Goal: Book appointment/travel/reservation

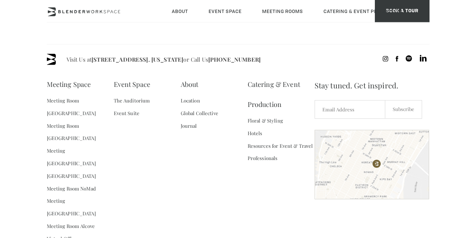
scroll to position [1036, 0]
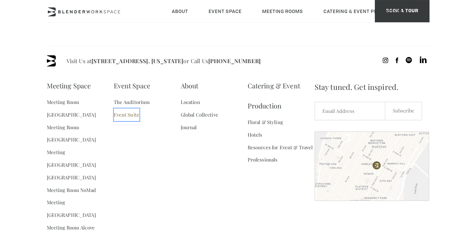
click at [117, 121] on link "Event Suite" at bounding box center [127, 115] width 26 height 13
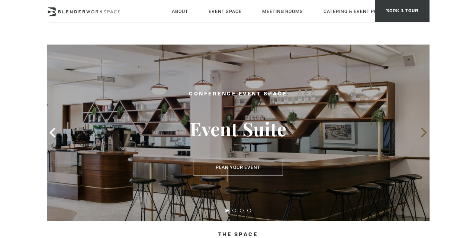
click at [424, 132] on icon at bounding box center [424, 133] width 10 height 10
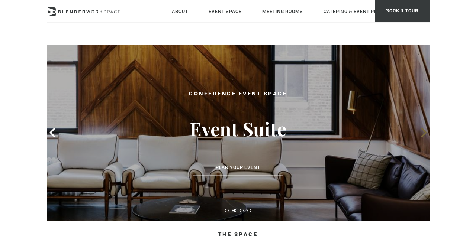
click at [424, 132] on icon at bounding box center [424, 133] width 10 height 10
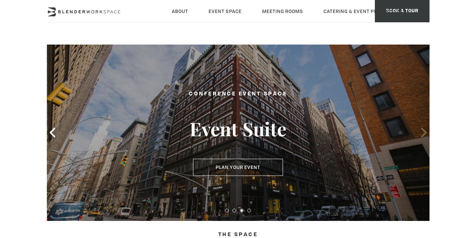
click at [424, 132] on icon at bounding box center [424, 133] width 10 height 10
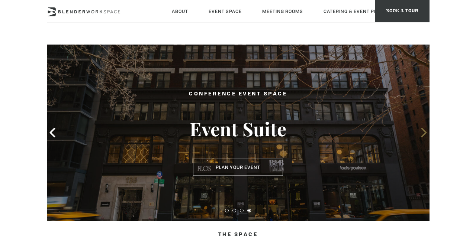
click at [424, 132] on icon at bounding box center [424, 133] width 10 height 10
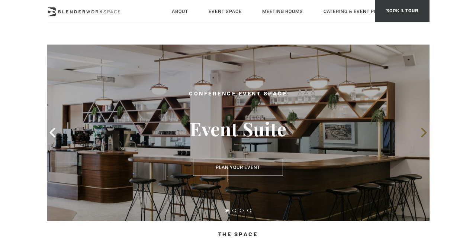
click at [424, 132] on icon at bounding box center [424, 133] width 10 height 10
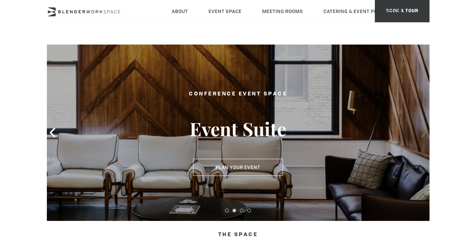
click at [424, 132] on icon at bounding box center [424, 133] width 10 height 10
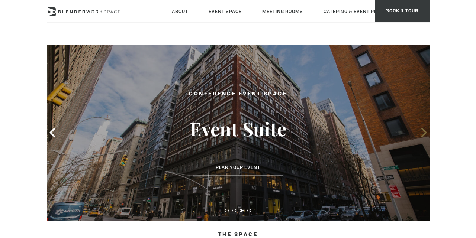
click at [424, 132] on icon at bounding box center [424, 133] width 10 height 10
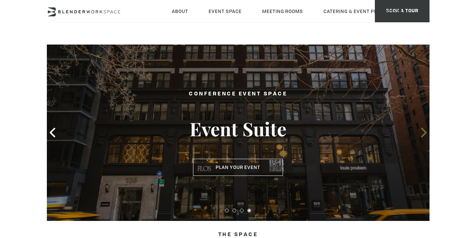
click at [424, 132] on icon at bounding box center [424, 133] width 10 height 10
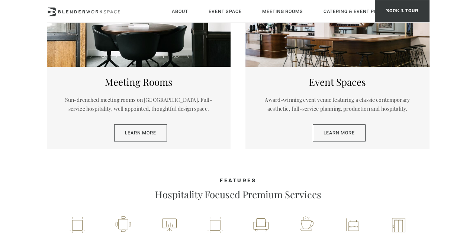
scroll to position [368, 0]
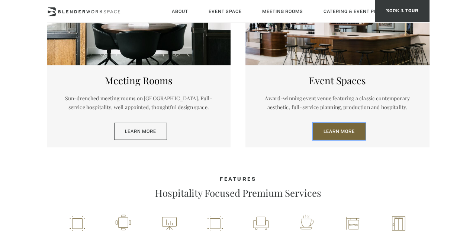
click at [344, 131] on link "Learn More" at bounding box center [339, 131] width 53 height 17
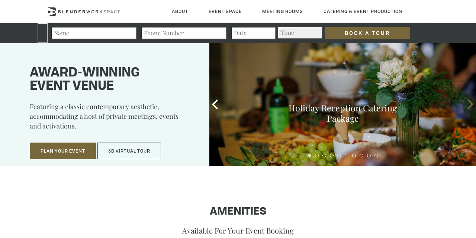
click at [468, 100] on icon at bounding box center [471, 105] width 10 height 10
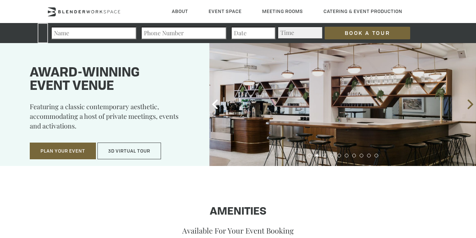
click at [468, 100] on icon at bounding box center [471, 105] width 10 height 10
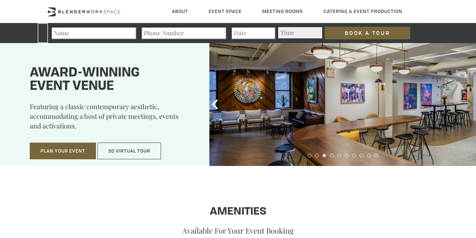
click at [468, 100] on icon at bounding box center [471, 105] width 10 height 10
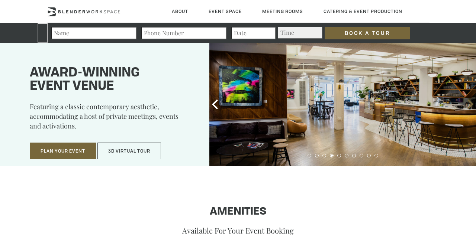
click at [468, 100] on icon at bounding box center [471, 105] width 10 height 10
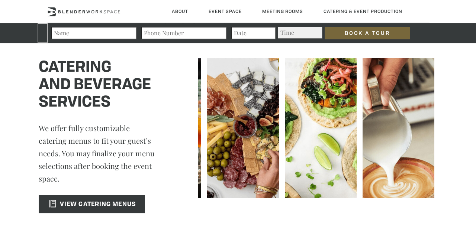
scroll to position [1094, 0]
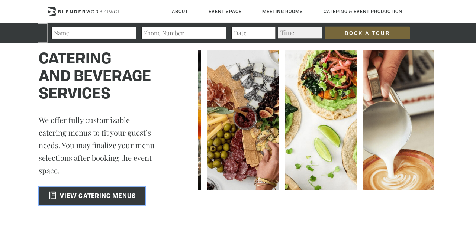
click at [104, 194] on span "VIEW CATERING MENUS" at bounding box center [90, 197] width 91 height 6
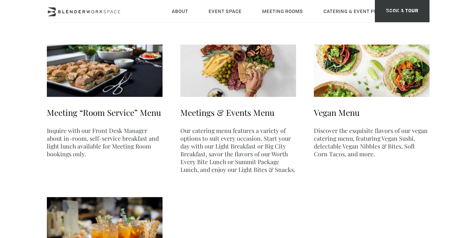
scroll to position [97, 0]
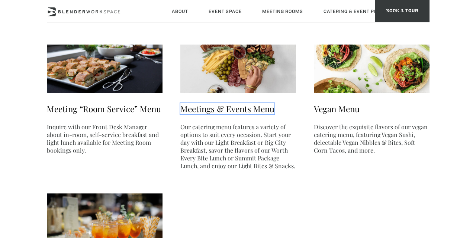
click at [235, 109] on link "Meetings & Events Menu" at bounding box center [227, 108] width 94 height 11
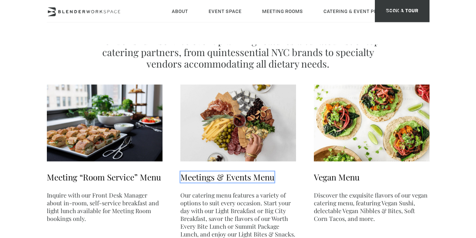
scroll to position [0, 0]
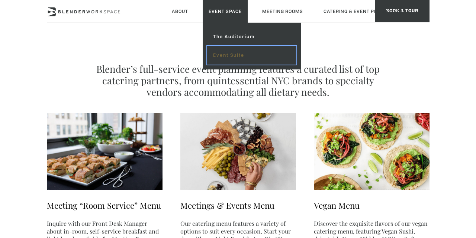
click at [227, 55] on link "Event Suite" at bounding box center [251, 55] width 89 height 19
